Goal: Information Seeking & Learning: Learn about a topic

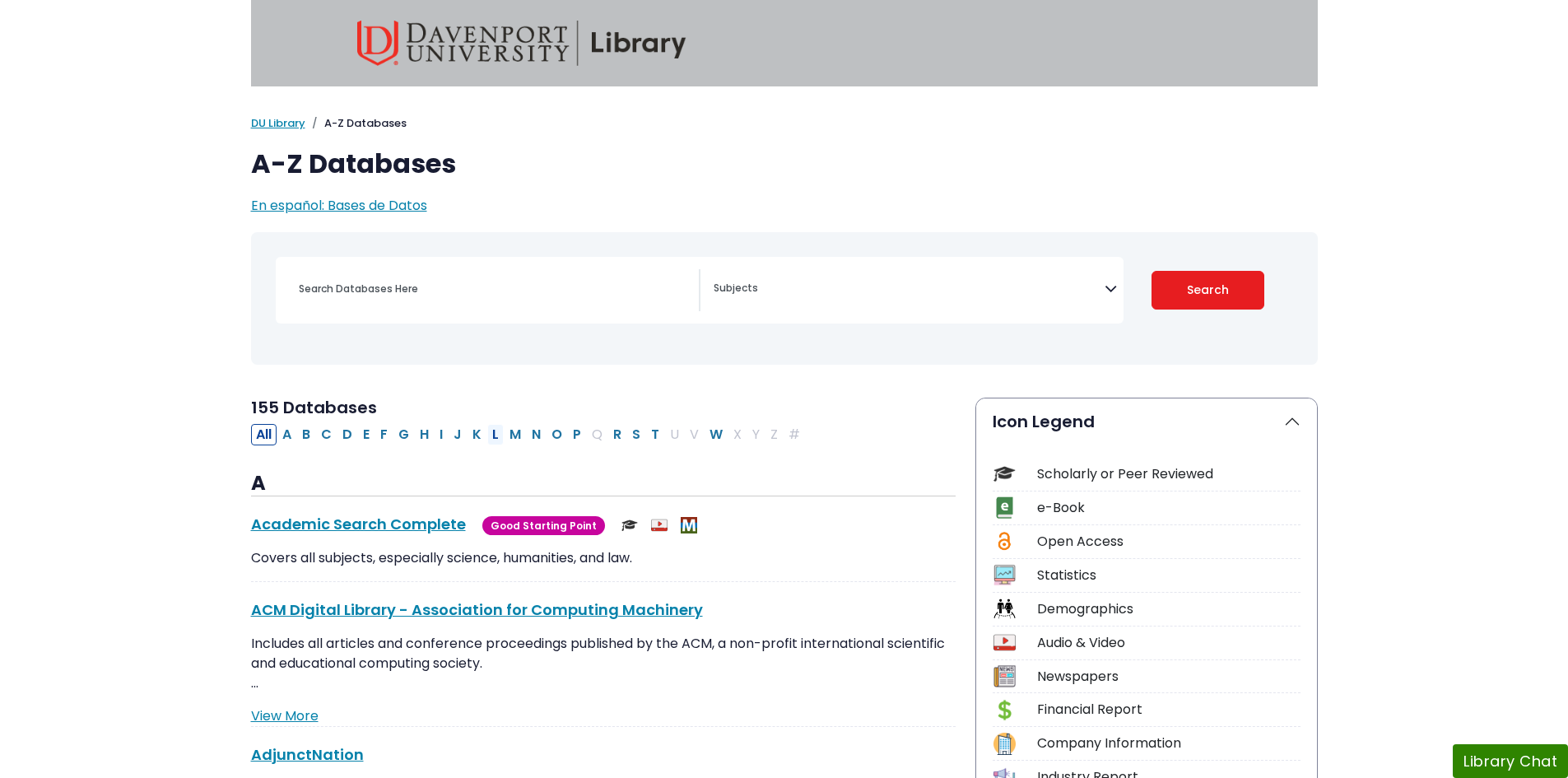
click at [494, 433] on button "L" at bounding box center [495, 435] width 17 height 22
select select "Database Subject Filter"
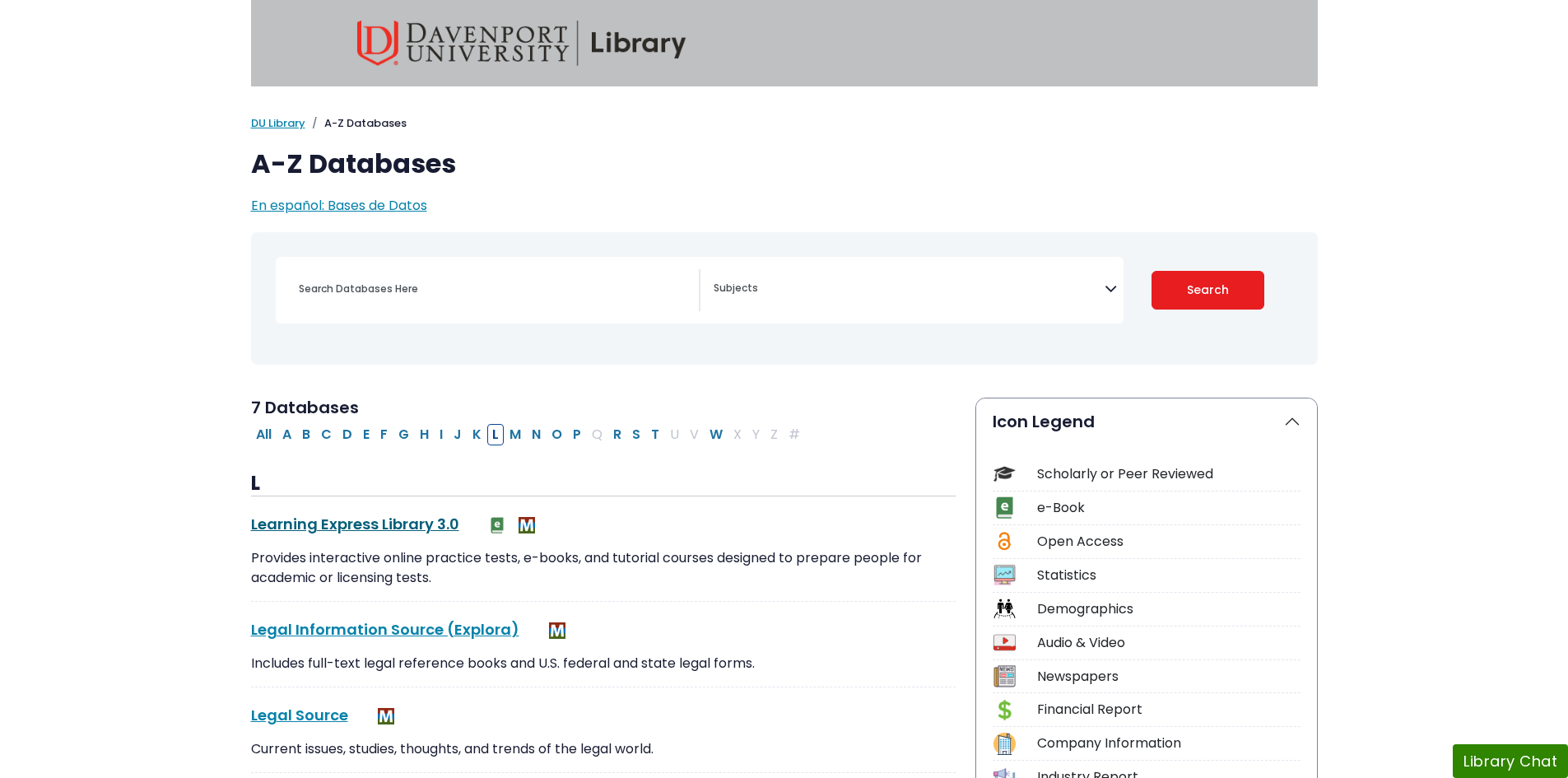
click at [403, 523] on link "Learning Express Library 3.0 This link opens in a new window" at bounding box center [355, 524] width 208 height 21
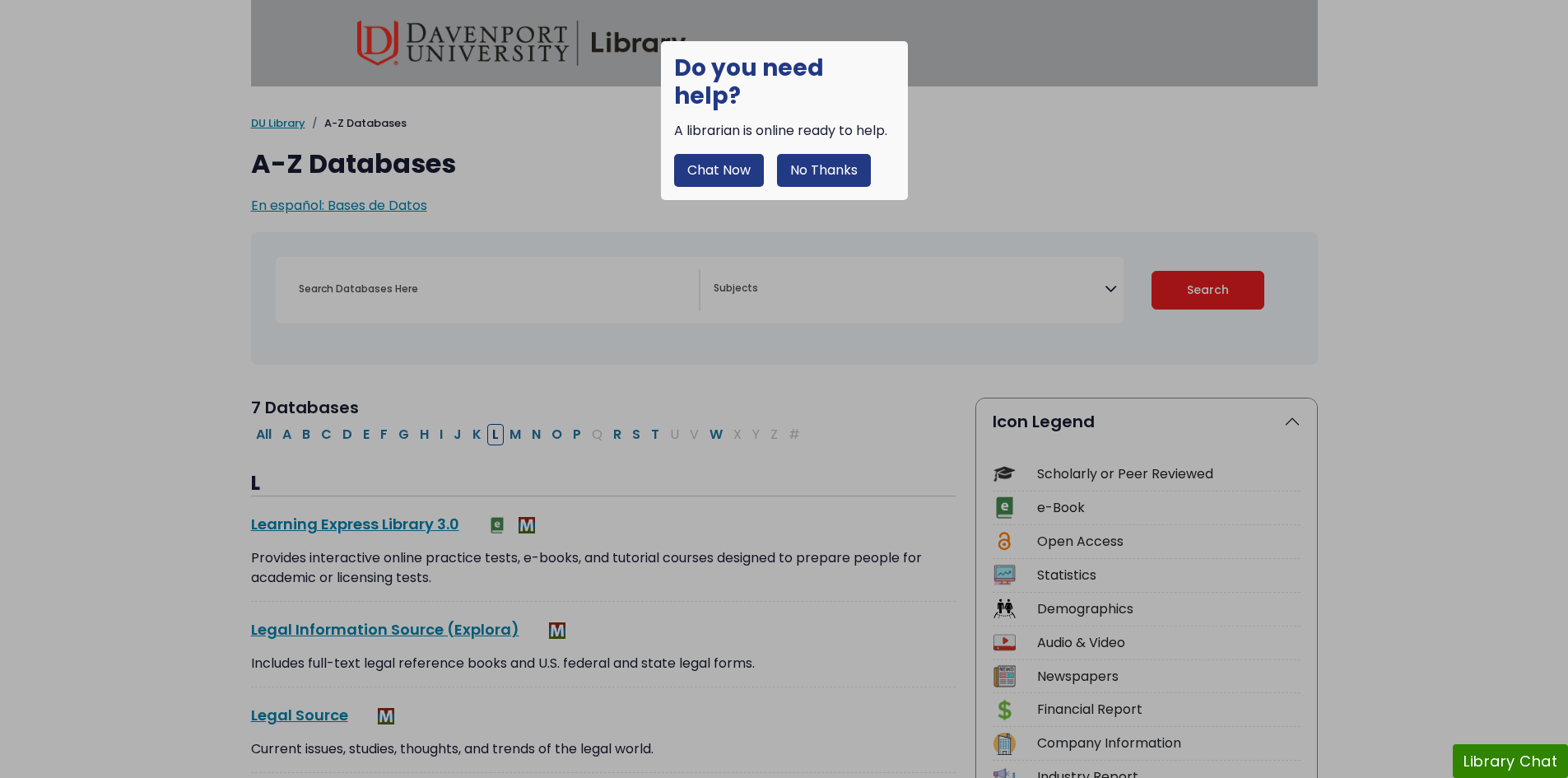
click at [843, 154] on button "No Thanks" at bounding box center [824, 170] width 94 height 33
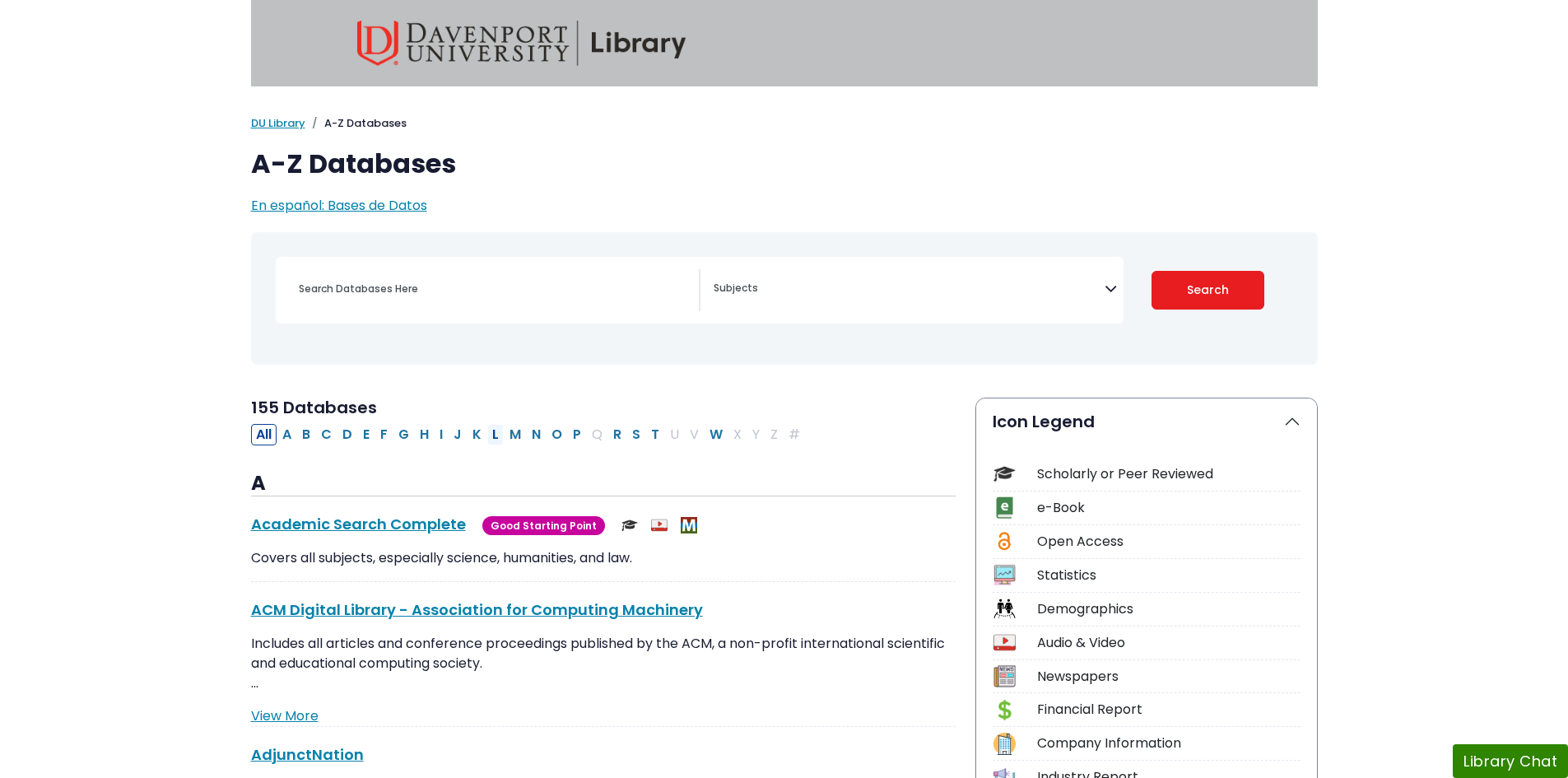
click at [495, 435] on button "L" at bounding box center [495, 435] width 17 height 22
select select "Database Subject Filter"
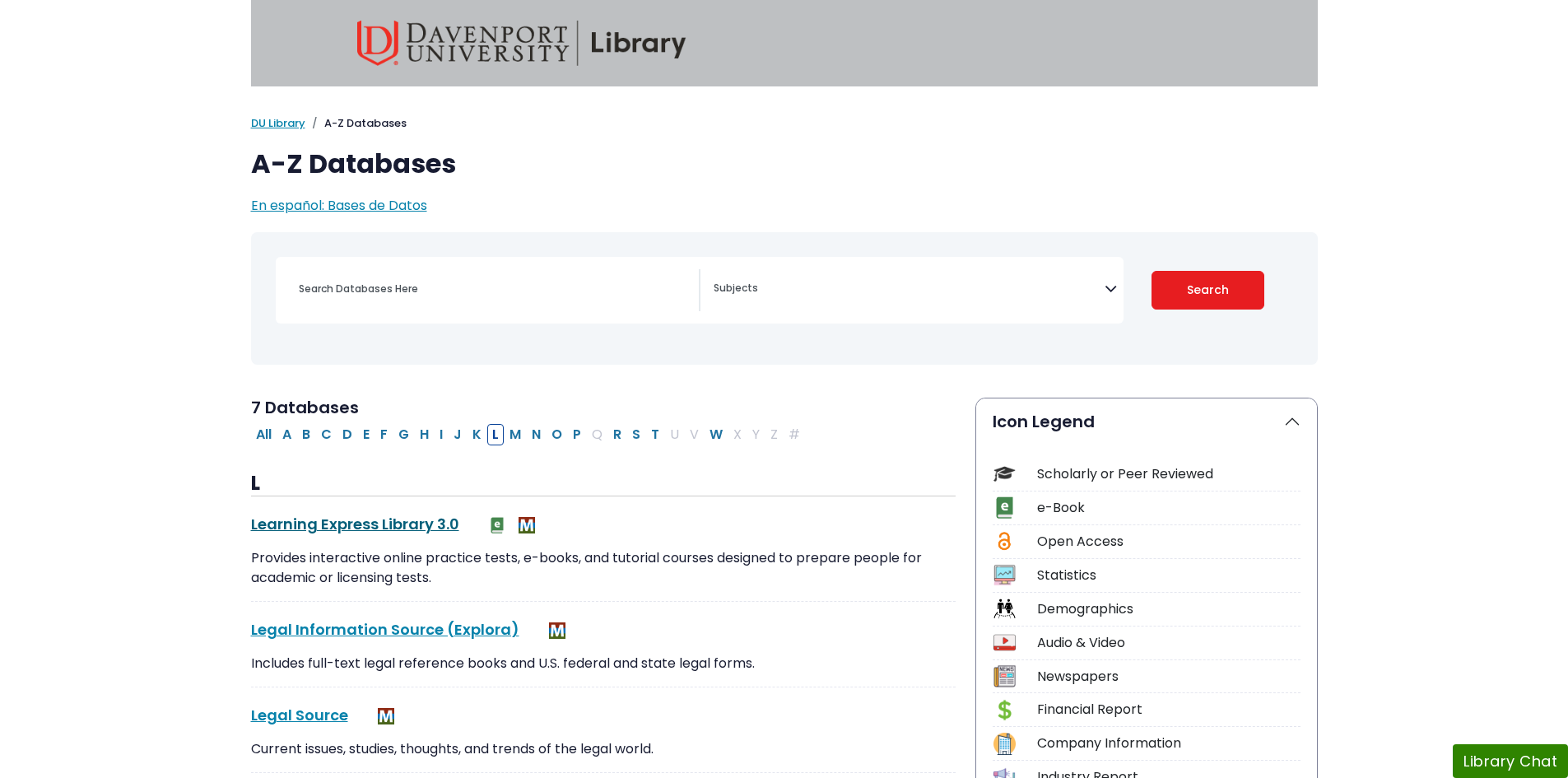
click at [380, 520] on link "Learning Express Library 3.0 This link opens in a new window" at bounding box center [355, 524] width 208 height 21
click at [392, 523] on link "Learning Express Library 3.0 This link opens in a new window" at bounding box center [355, 524] width 208 height 21
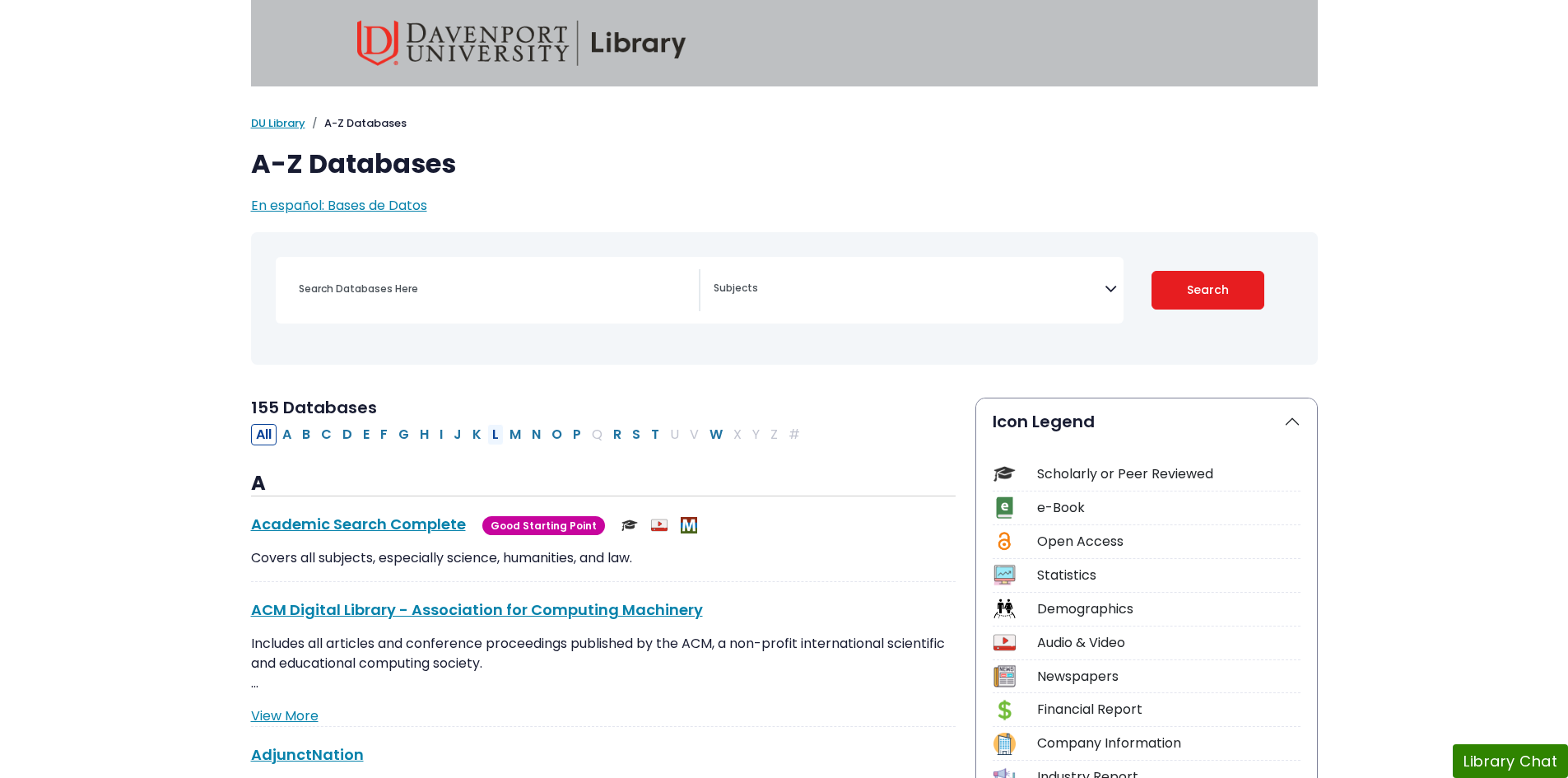
click at [493, 435] on button "L" at bounding box center [495, 435] width 17 height 22
select select "Database Subject Filter"
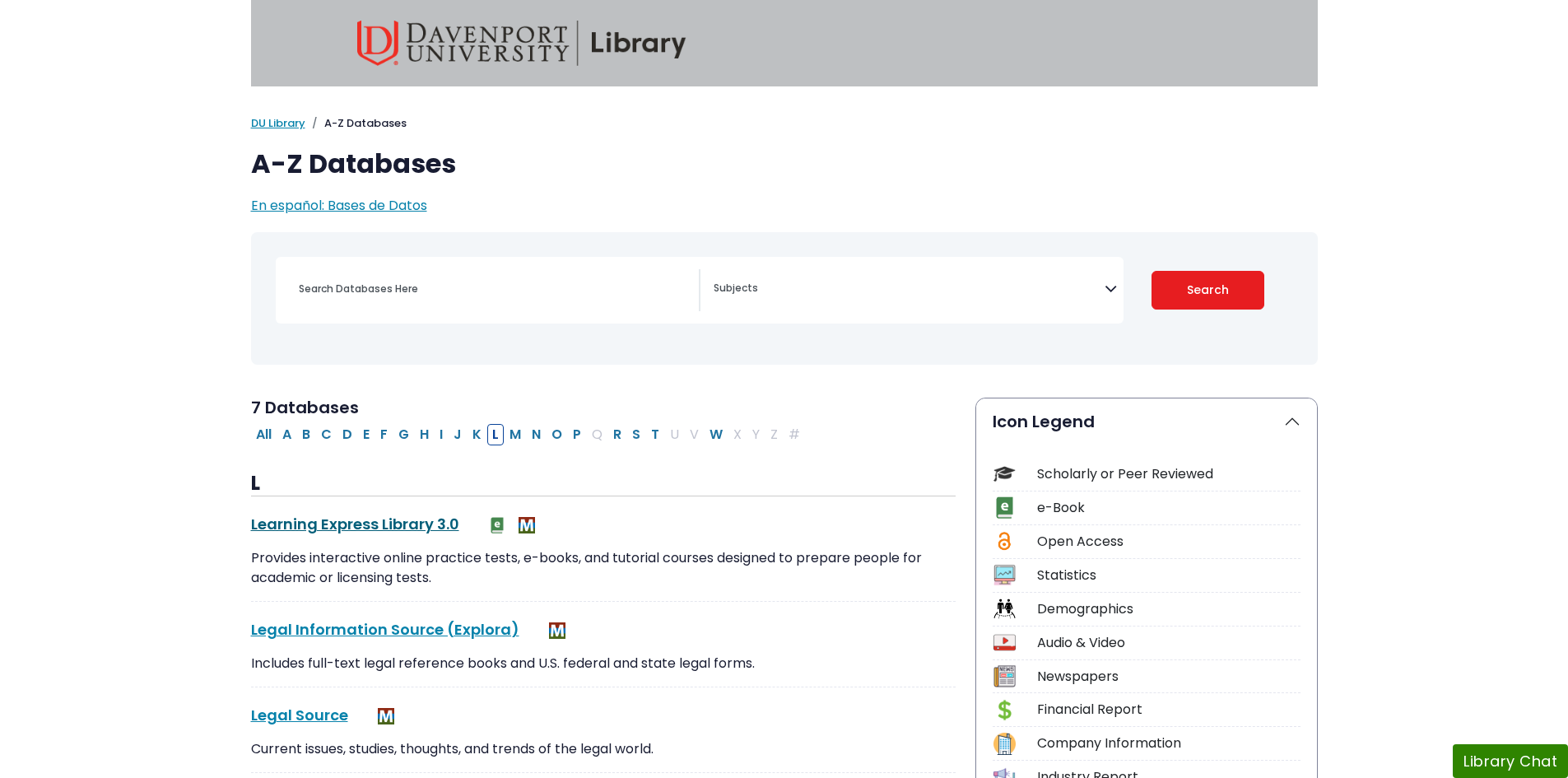
click at [313, 521] on link "Learning Express Library 3.0 This link opens in a new window" at bounding box center [355, 524] width 208 height 21
